Goal: Navigation & Orientation: Find specific page/section

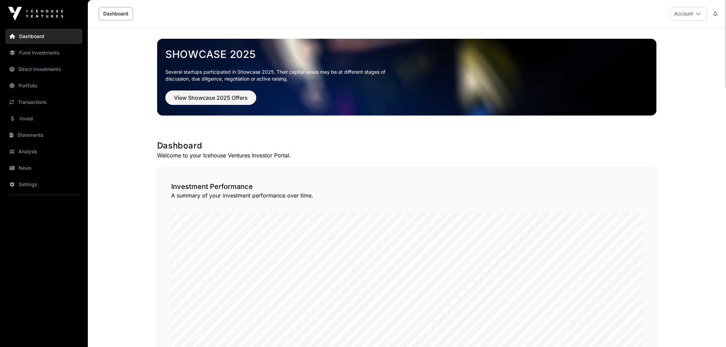
click at [50, 90] on link "Portfolio" at bounding box center [43, 85] width 77 height 15
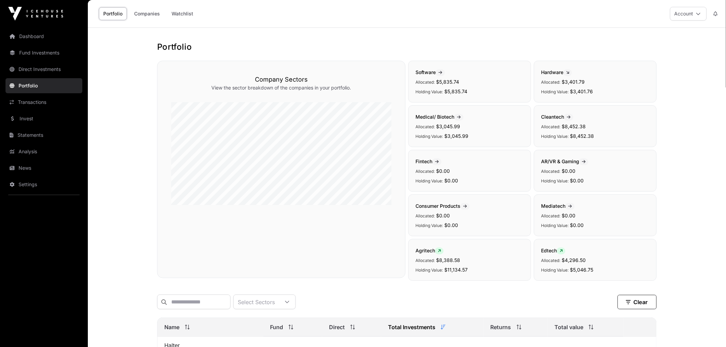
click at [175, 10] on link "Watchlist" at bounding box center [182, 13] width 31 height 13
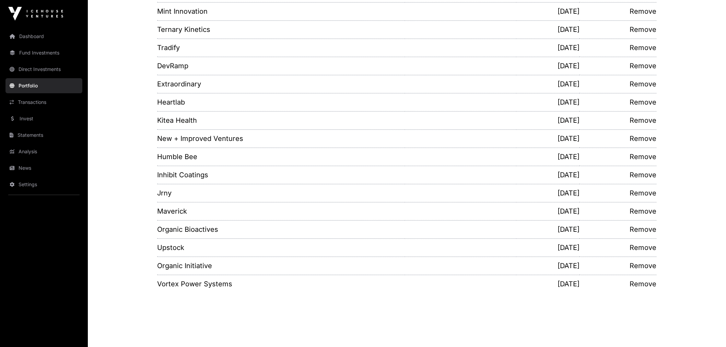
scroll to position [574, 0]
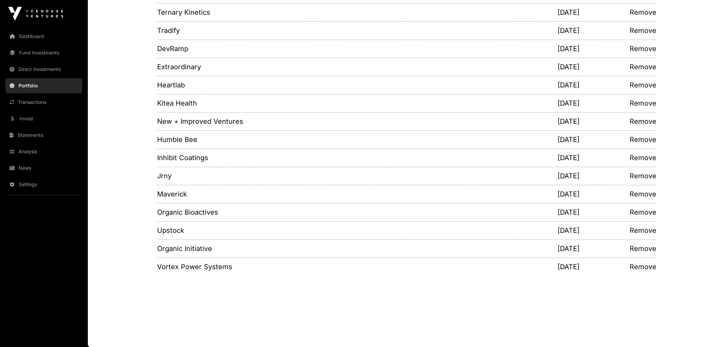
click at [49, 118] on link "Invest" at bounding box center [43, 118] width 77 height 15
